Goal: Task Accomplishment & Management: Manage account settings

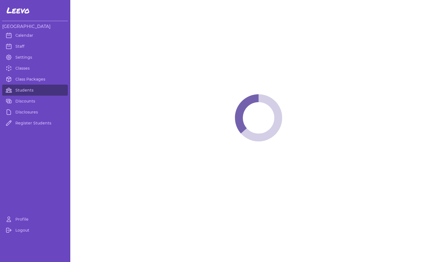
select select "MT"
select select "2"
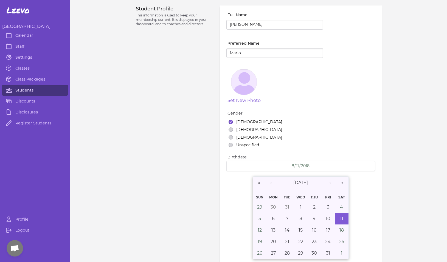
click at [29, 89] on link "Students" at bounding box center [35, 90] width 66 height 11
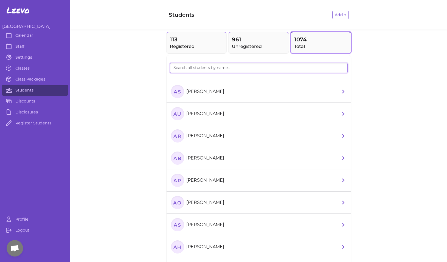
click at [231, 68] on input "search" at bounding box center [259, 68] width 178 height 10
type input "[PERSON_NAME]"
drag, startPoint x: 191, startPoint y: 71, endPoint x: 195, endPoint y: 42, distance: 29.9
click at [195, 42] on span "113" at bounding box center [197, 40] width 54 height 8
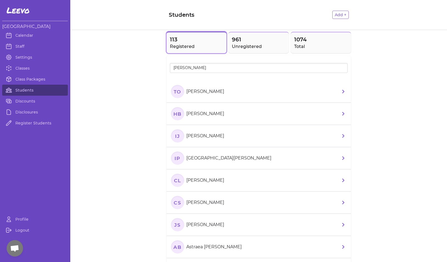
click at [193, 94] on p "[PERSON_NAME]" at bounding box center [205, 91] width 38 height 7
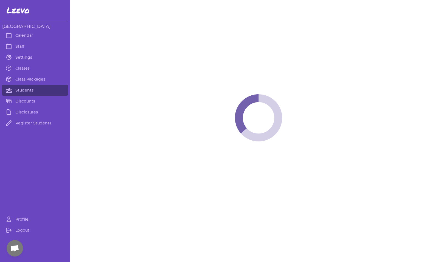
select select "MT"
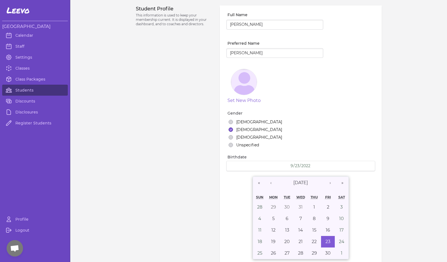
select select "7"
